Goal: Task Accomplishment & Management: Manage account settings

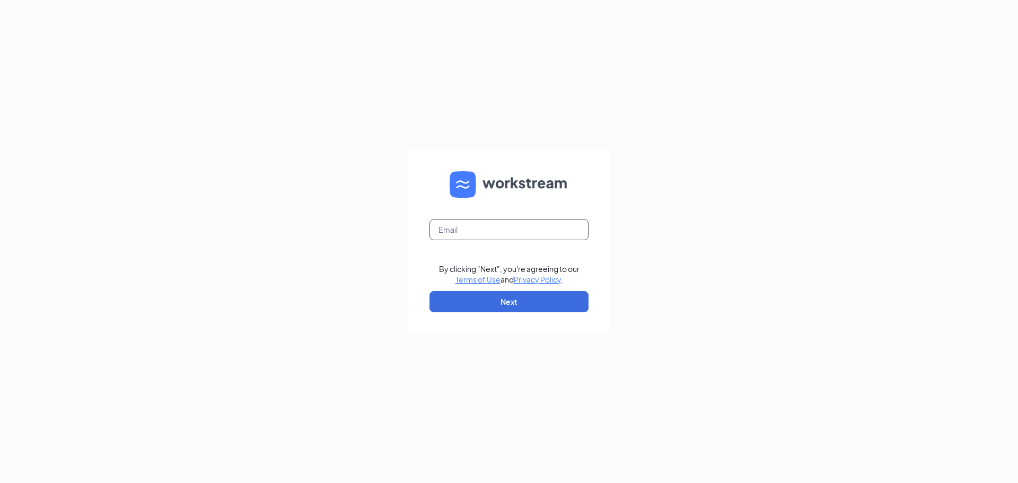
click at [464, 230] on input "text" at bounding box center [509, 229] width 159 height 21
type input "amiller@acehardwaredc.com"
click at [518, 308] on button "Next" at bounding box center [509, 301] width 159 height 21
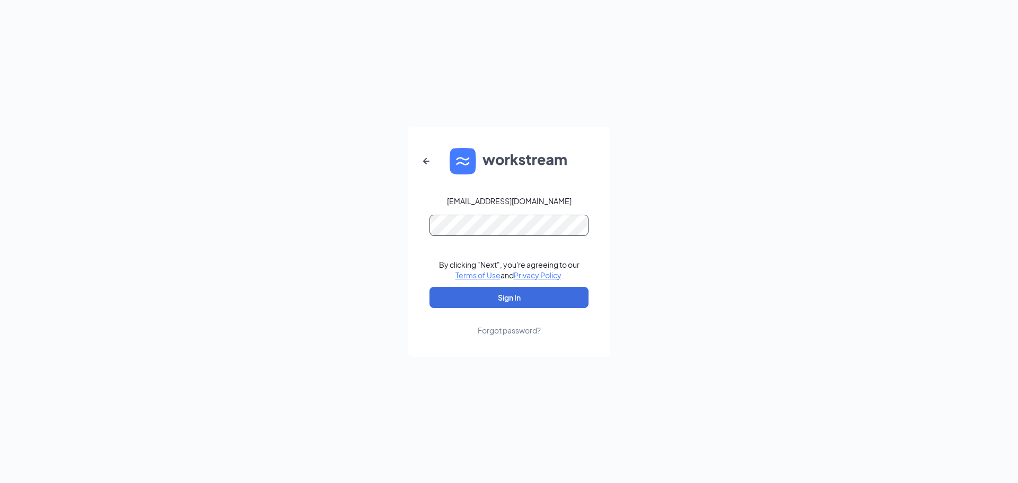
click at [430, 287] on button "Sign In" at bounding box center [509, 297] width 159 height 21
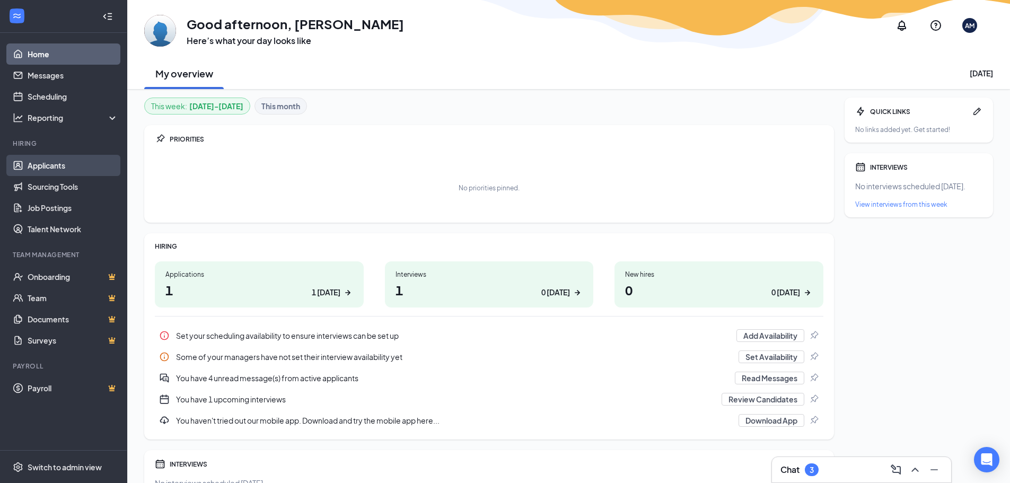
click at [45, 163] on link "Applicants" at bounding box center [73, 165] width 91 height 21
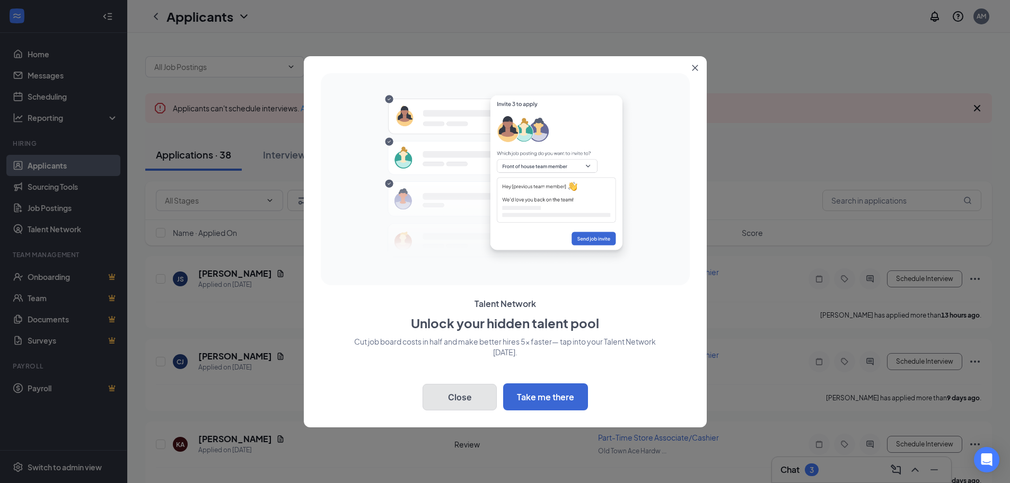
click at [453, 399] on button "Close" at bounding box center [460, 397] width 74 height 27
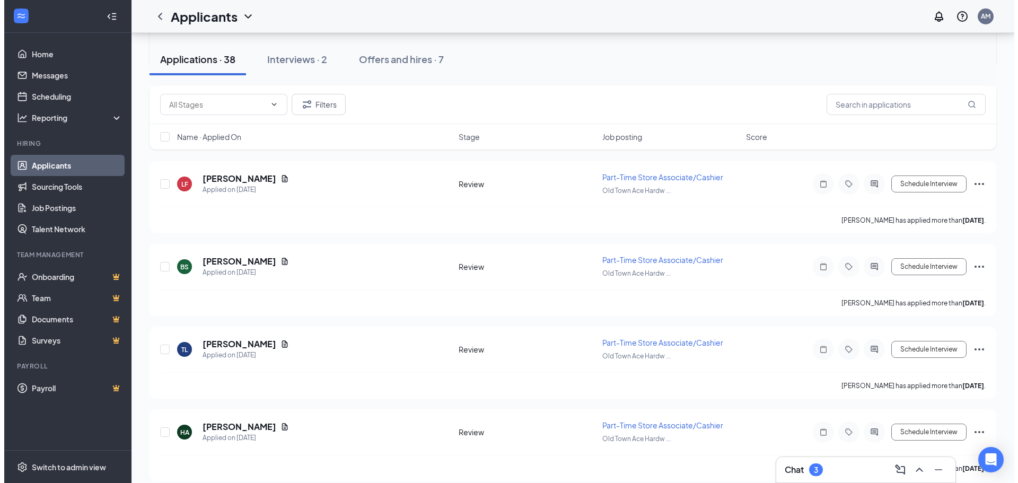
scroll to position [530, 0]
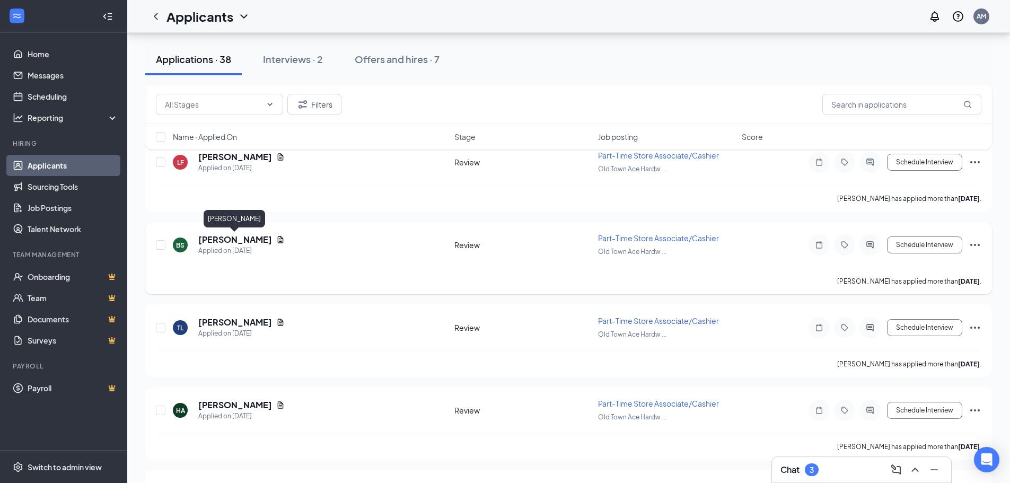
click at [249, 239] on h5 "[PERSON_NAME]" at bounding box center [235, 240] width 74 height 12
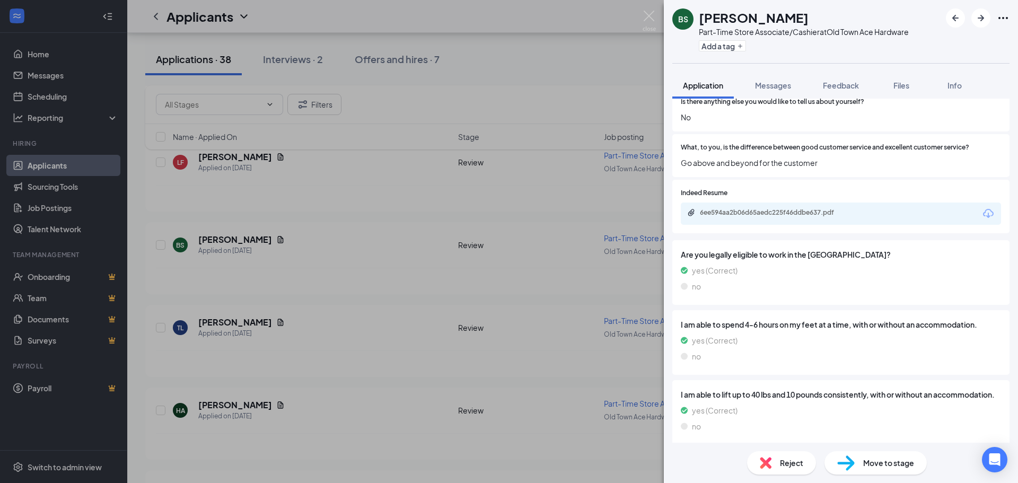
scroll to position [683, 0]
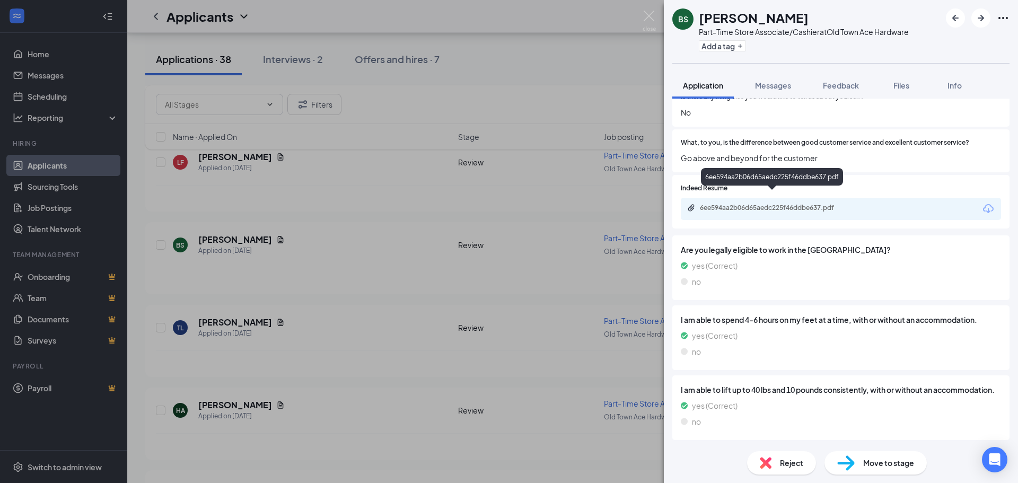
click at [755, 204] on div "6ee594aa2b06d65aedc225f46ddbe637.pdf" at bounding box center [774, 208] width 149 height 8
click at [950, 18] on icon "ArrowLeftNew" at bounding box center [955, 18] width 13 height 13
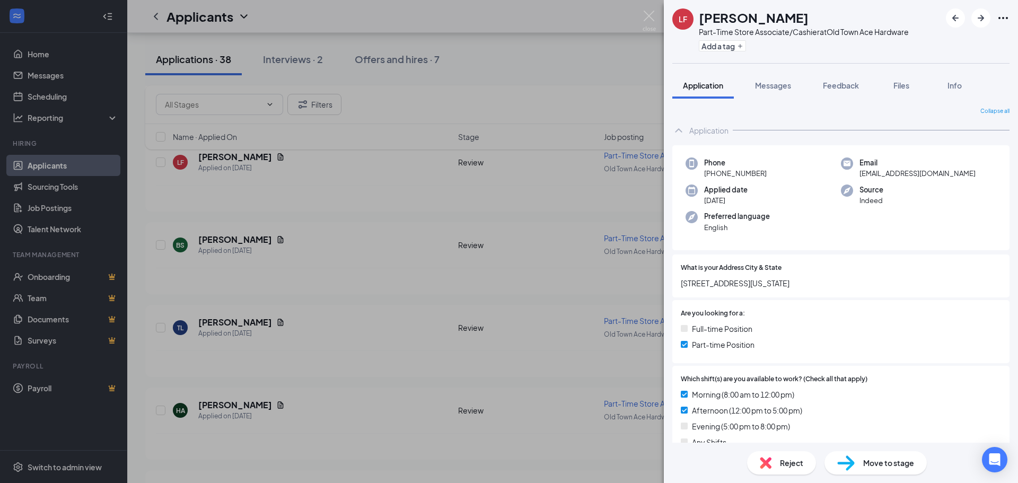
click at [577, 20] on div "LF [PERSON_NAME] Part-Time Store Associate/Cashier at [GEOGRAPHIC_DATA] Ace Har…" at bounding box center [509, 241] width 1018 height 483
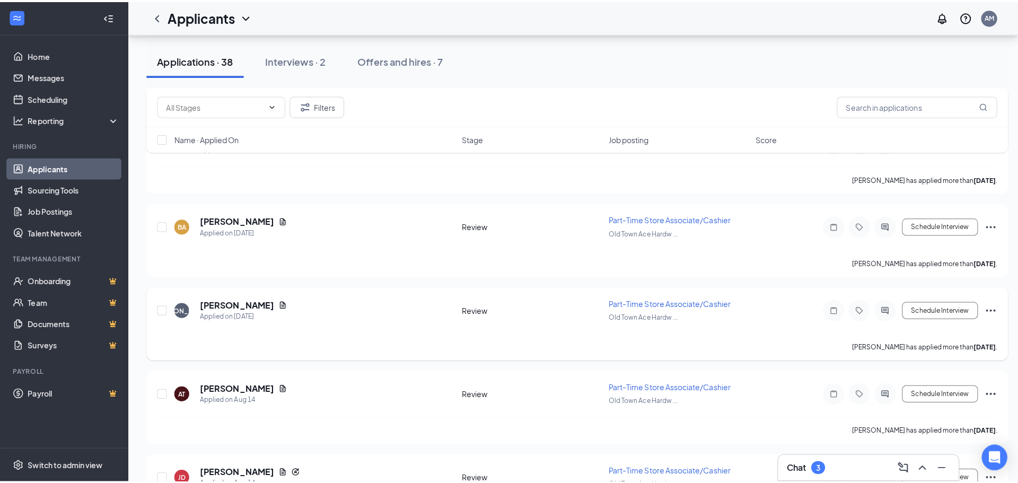
scroll to position [902, 0]
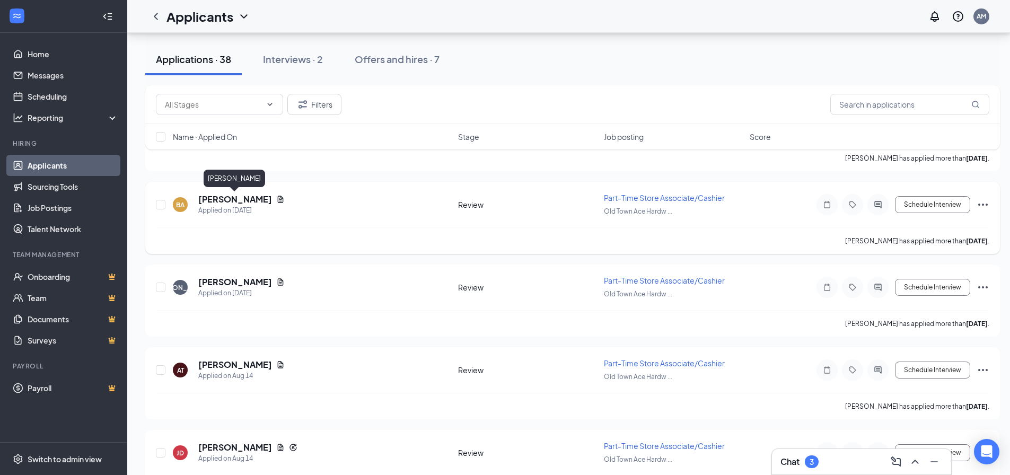
click at [226, 199] on h5 "[PERSON_NAME]" at bounding box center [235, 200] width 74 height 12
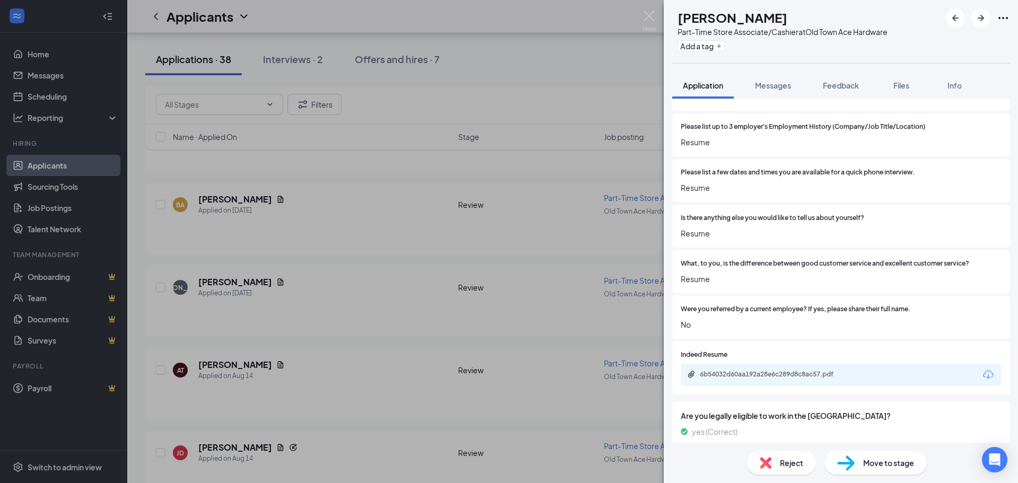
scroll to position [583, 0]
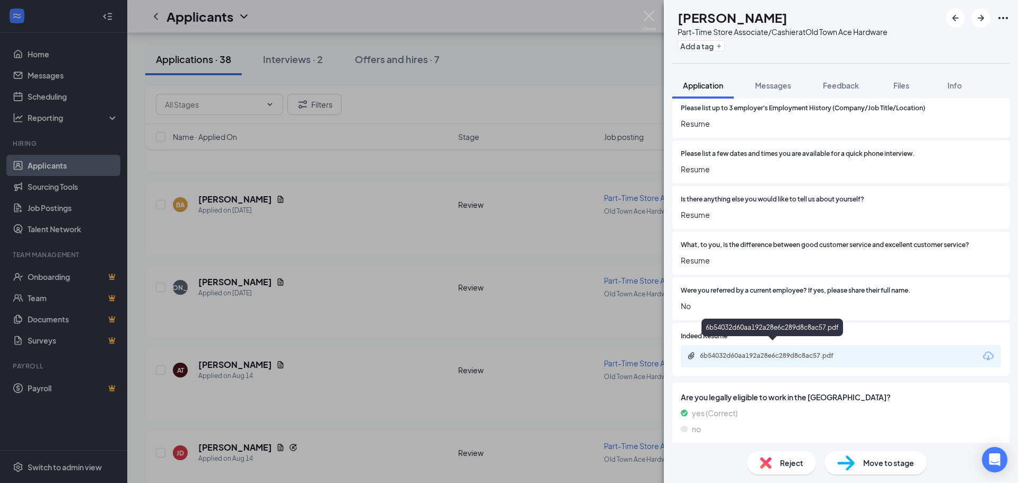
click at [772, 352] on div "6b54032d60aa192a28e6c289d8c8ac57.pdf" at bounding box center [774, 356] width 149 height 8
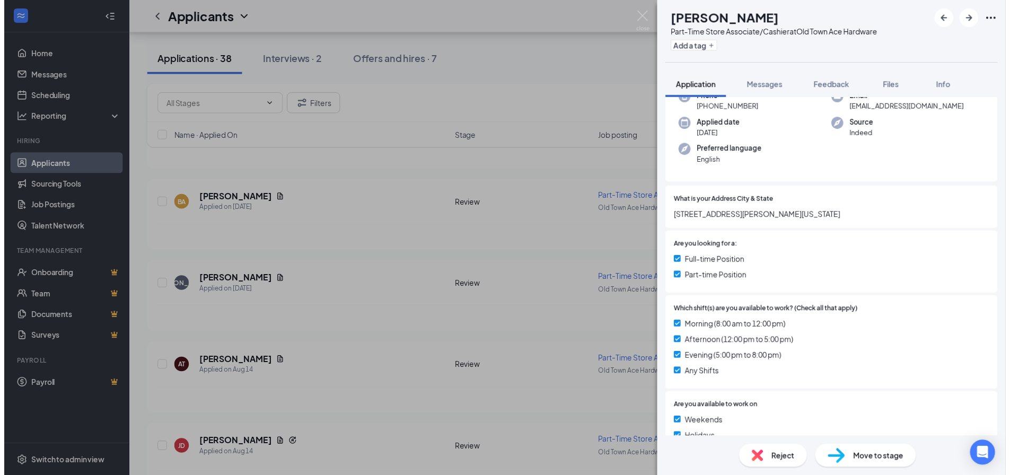
scroll to position [0, 0]
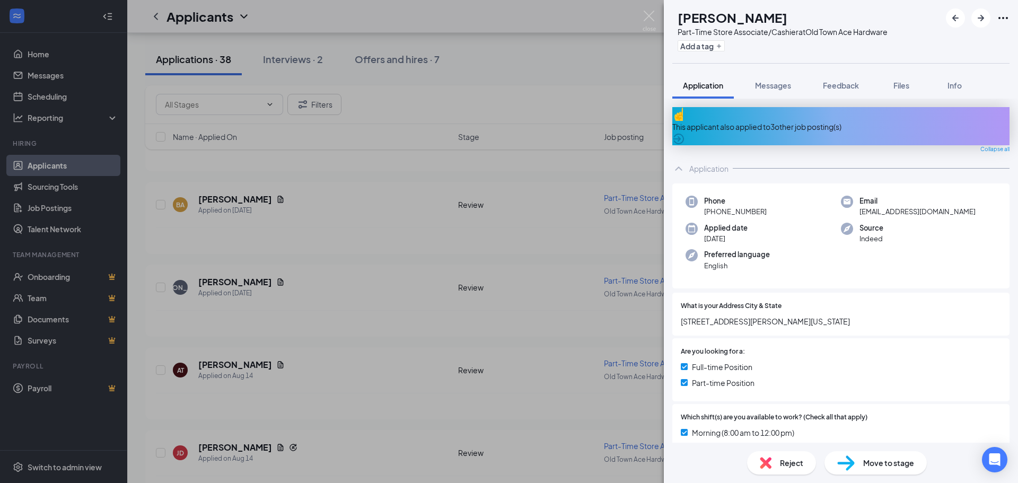
click at [160, 205] on div "BA [PERSON_NAME] Part-Time Store Associate/Cashier at Old Town Ace Hardware Add…" at bounding box center [509, 241] width 1018 height 483
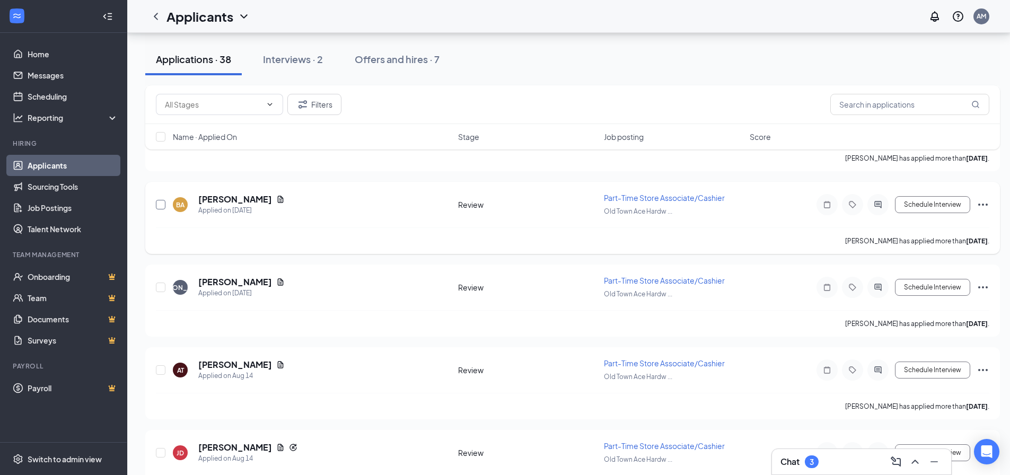
click at [162, 205] on input "checkbox" at bounding box center [161, 205] width 10 height 10
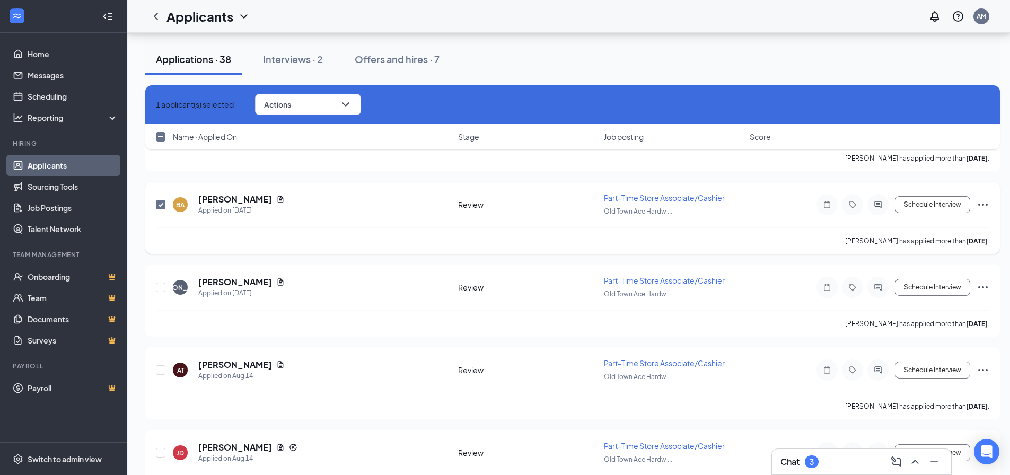
click at [165, 204] on span at bounding box center [161, 205] width 10 height 10
click at [165, 204] on input "checkbox" at bounding box center [161, 205] width 10 height 10
checkbox input "false"
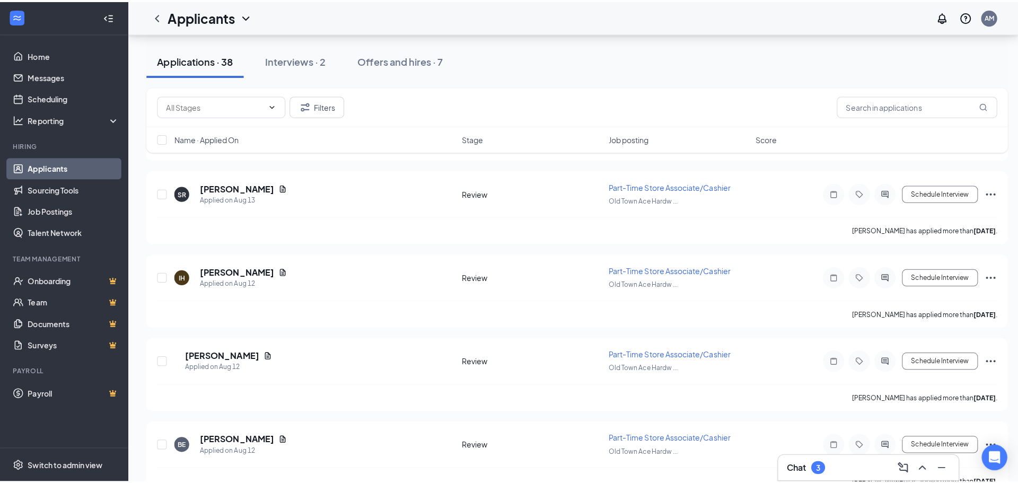
scroll to position [1750, 0]
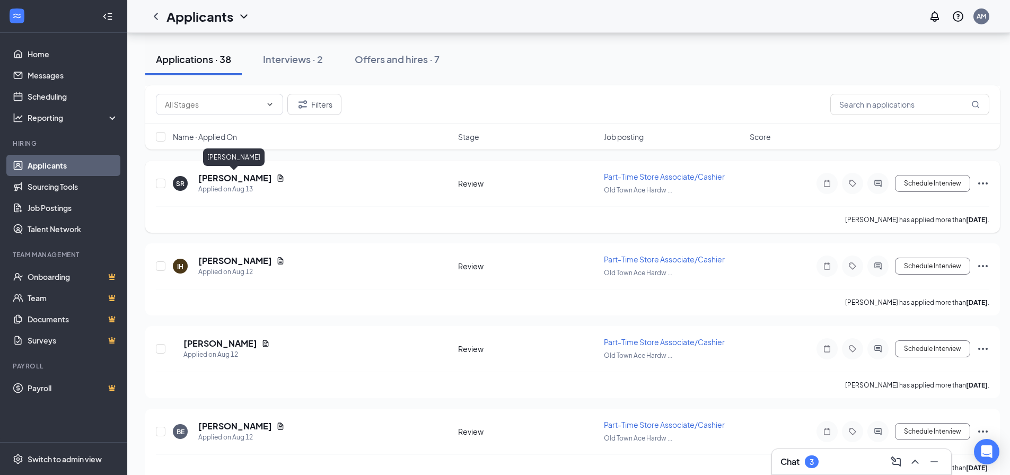
click at [237, 179] on h5 "[PERSON_NAME]" at bounding box center [235, 178] width 74 height 12
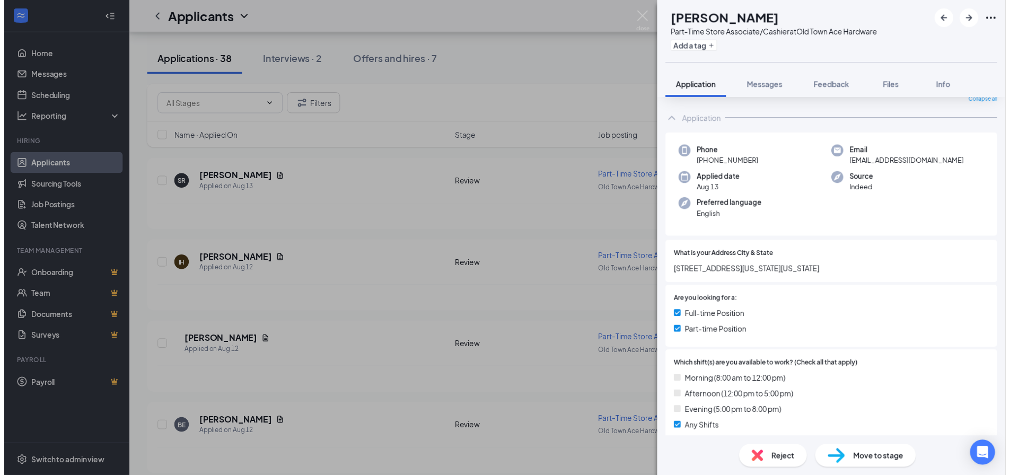
scroll to position [106, 0]
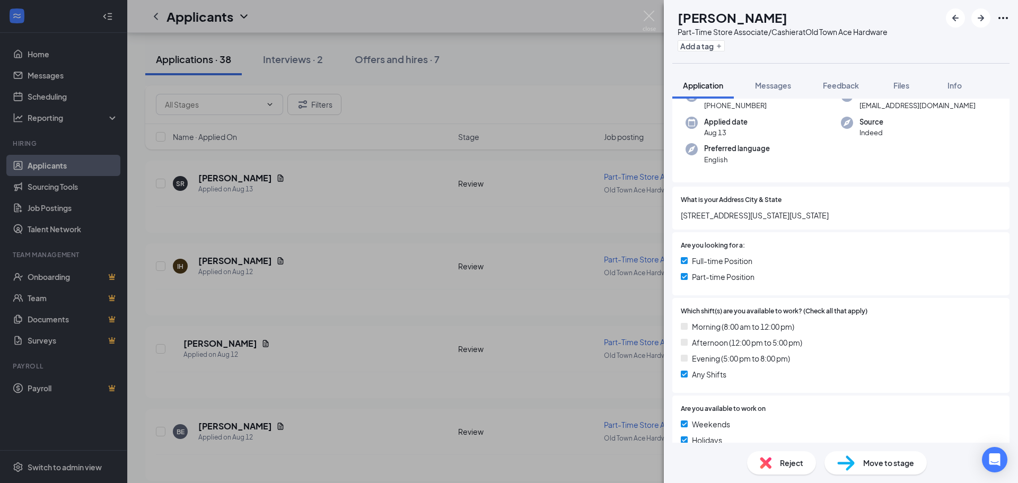
click at [485, 65] on div "SR [PERSON_NAME] Part-Time Store Associate/Cashier at Old Town Ace Hardware Add…" at bounding box center [509, 241] width 1018 height 483
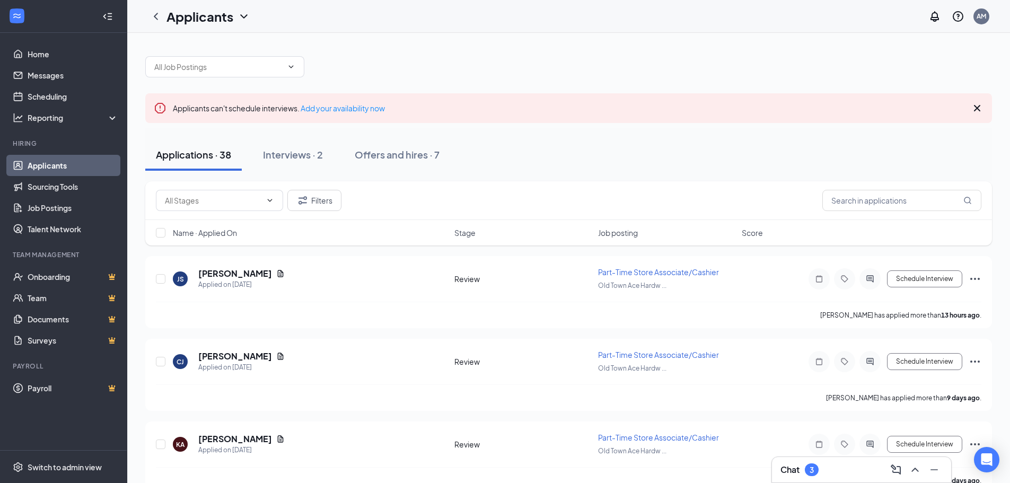
click at [980, 108] on icon "Cross" at bounding box center [977, 108] width 13 height 13
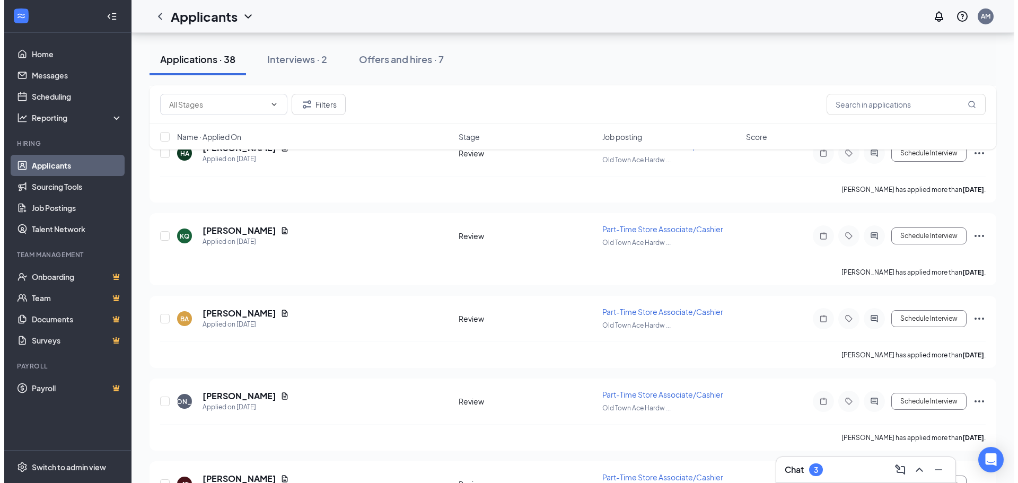
scroll to position [743, 0]
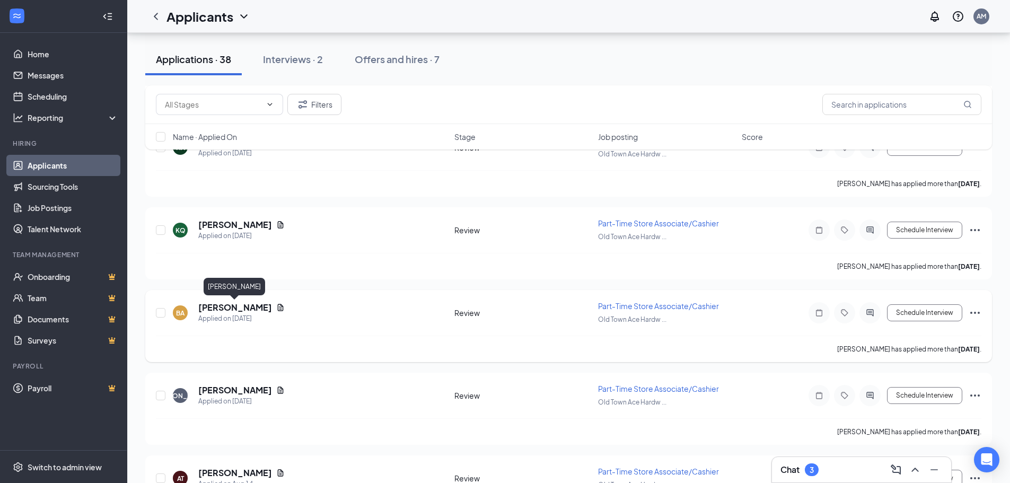
click at [248, 308] on h5 "[PERSON_NAME]" at bounding box center [235, 308] width 74 height 12
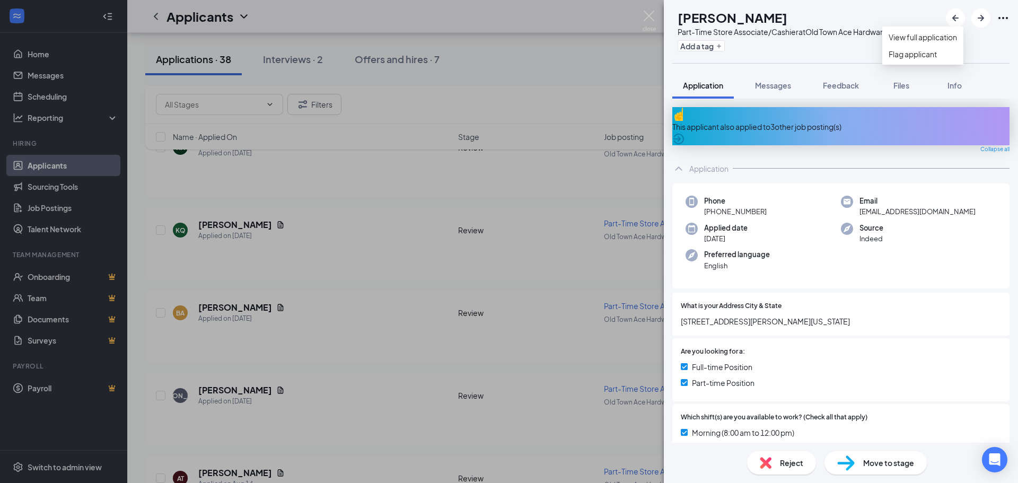
click at [1003, 16] on icon "Ellipses" at bounding box center [1003, 18] width 13 height 13
click at [647, 14] on img at bounding box center [649, 21] width 13 height 21
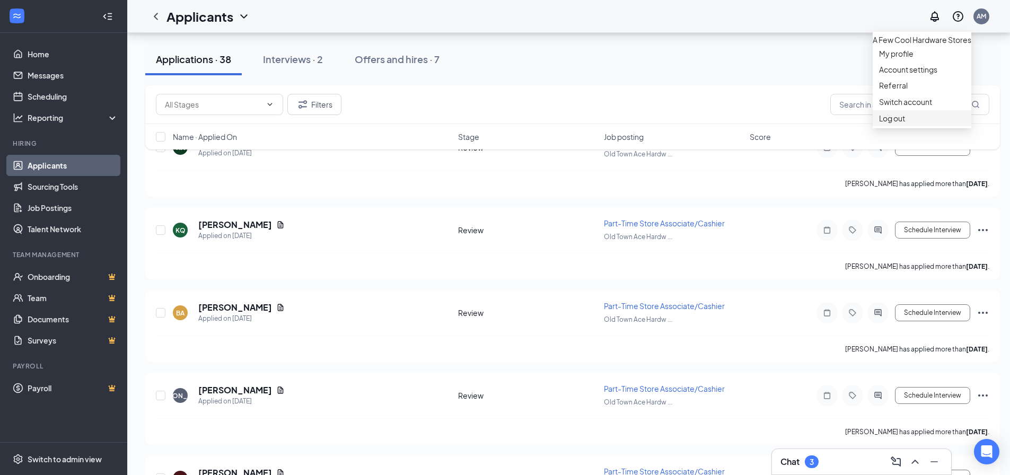
click at [897, 124] on div "Log out" at bounding box center [922, 118] width 86 height 11
